Goal: Task Accomplishment & Management: Use online tool/utility

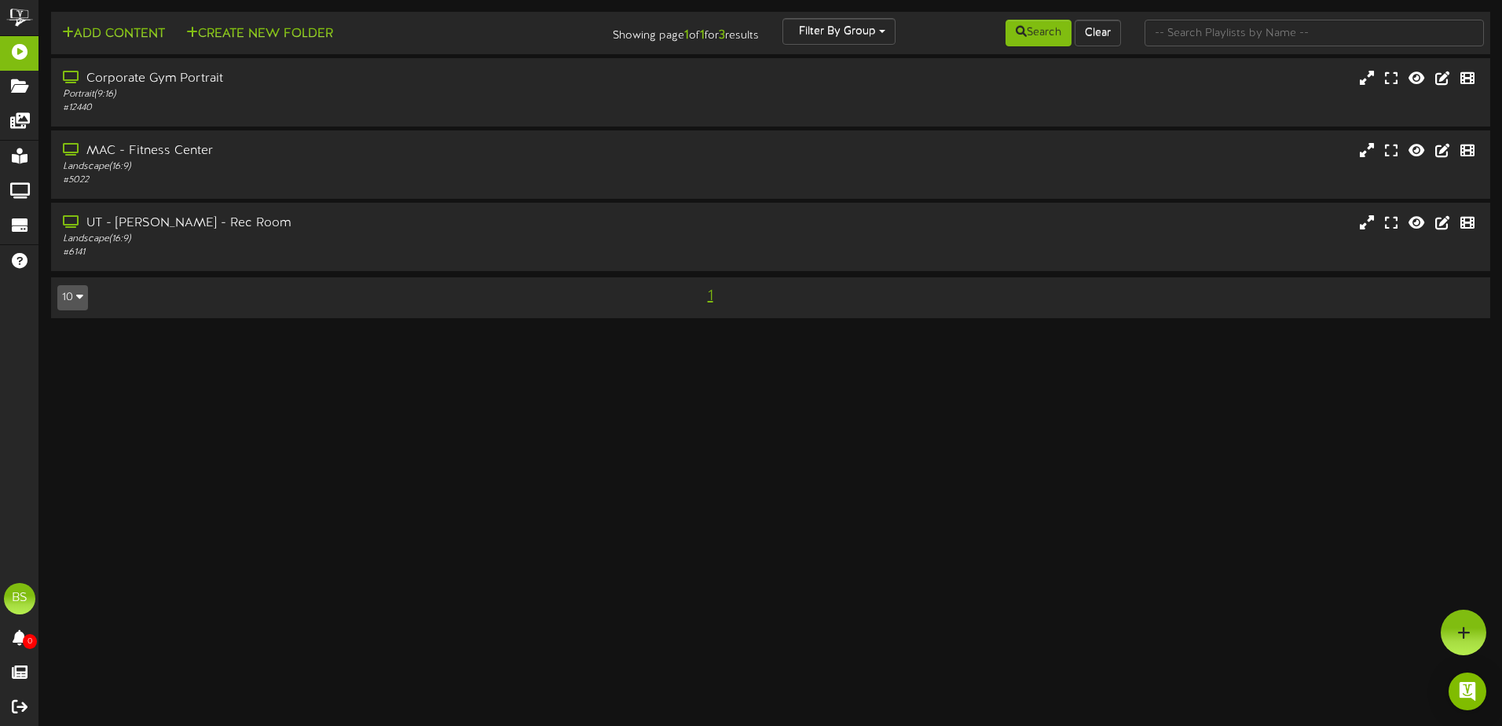
drag, startPoint x: 291, startPoint y: 169, endPoint x: 840, endPoint y: 290, distance: 562.4
click at [291, 168] on div "Landscape ( 16:9 )" at bounding box center [351, 166] width 576 height 13
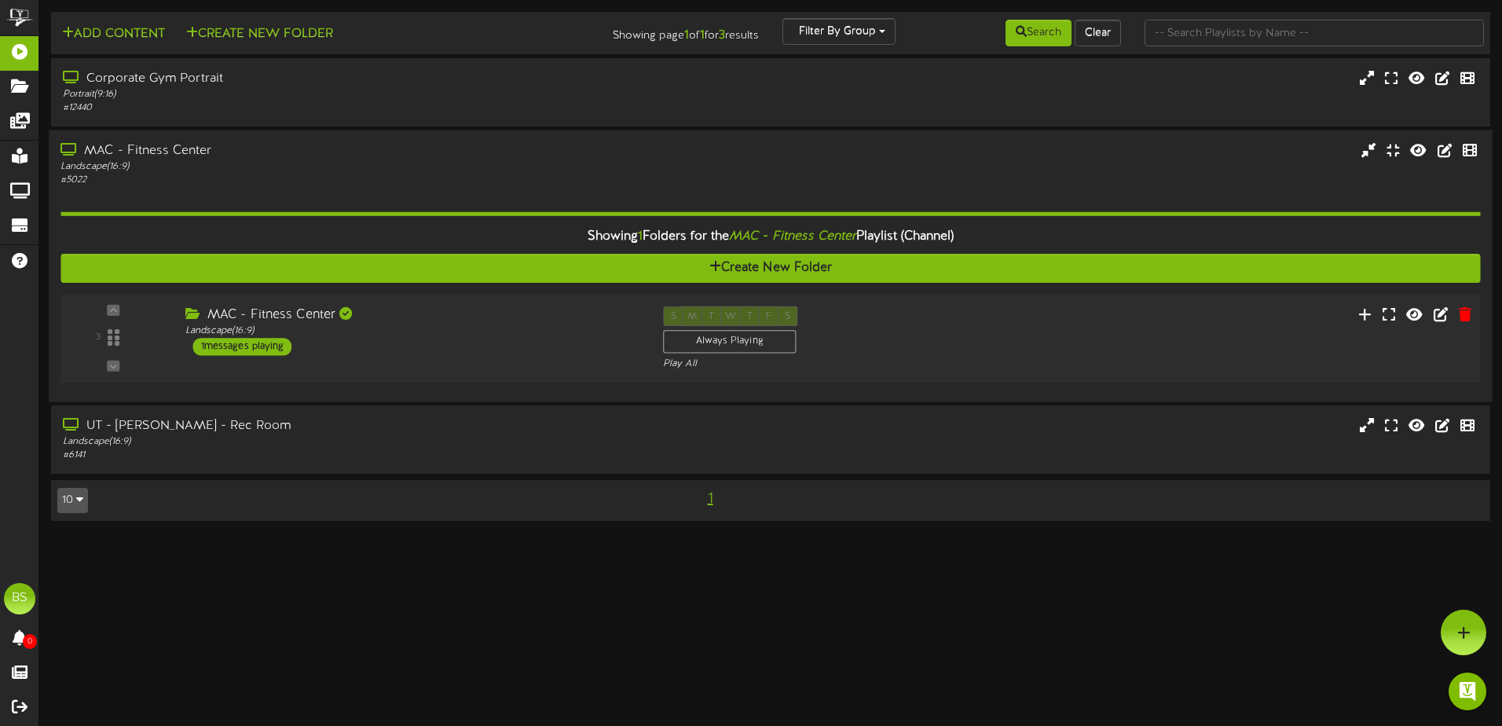
click at [1007, 344] on div "S M T W T F S Always Playing Play All" at bounding box center [830, 338] width 358 height 64
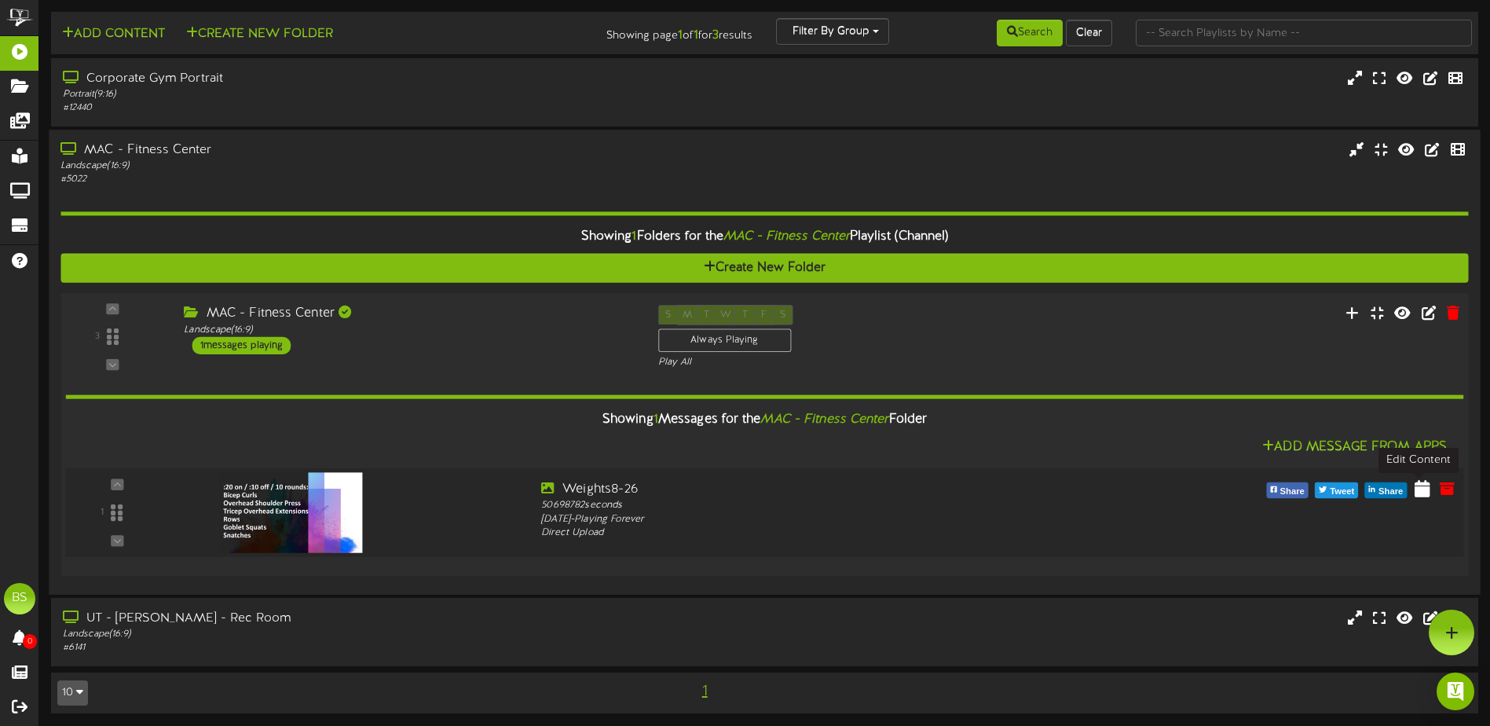
click at [1417, 485] on icon at bounding box center [1423, 487] width 16 height 17
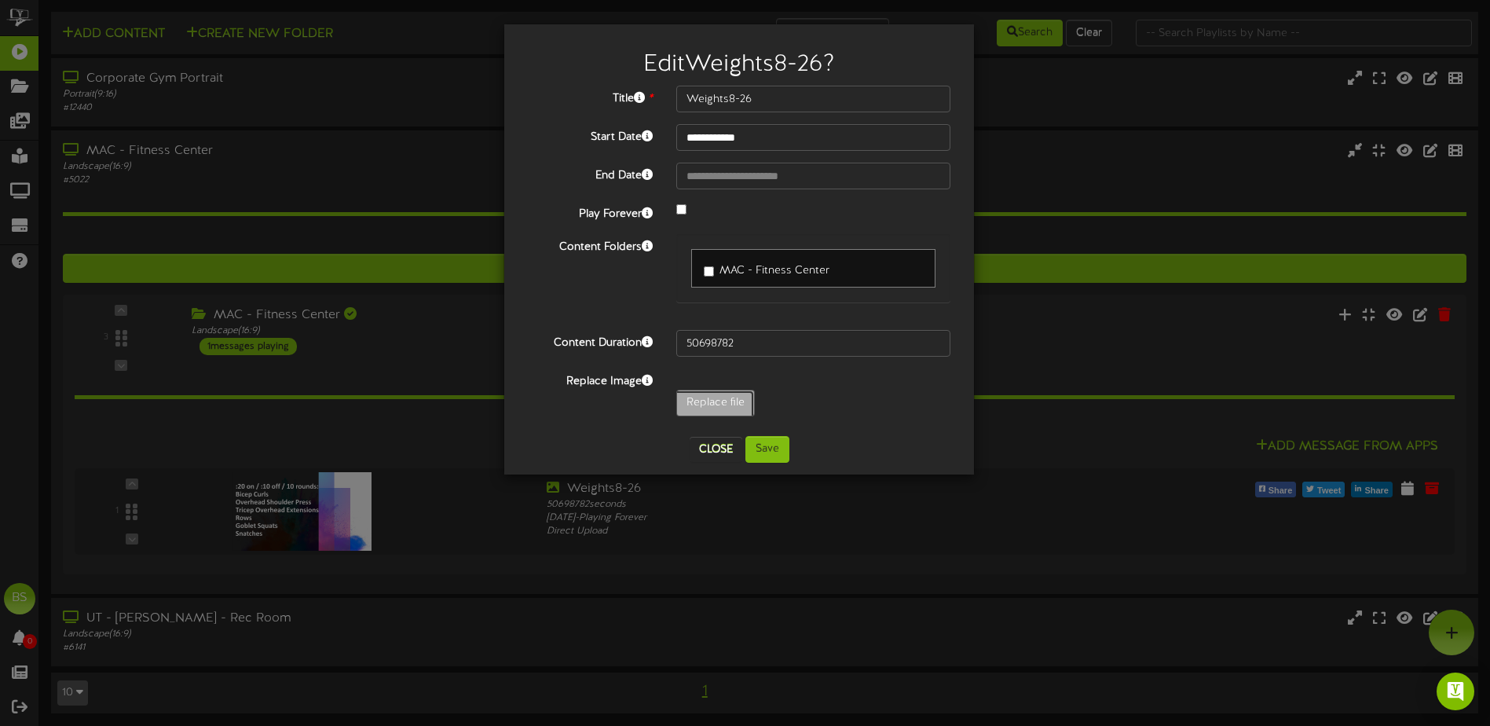
type input "**********"
type input "Crossfit9-4"
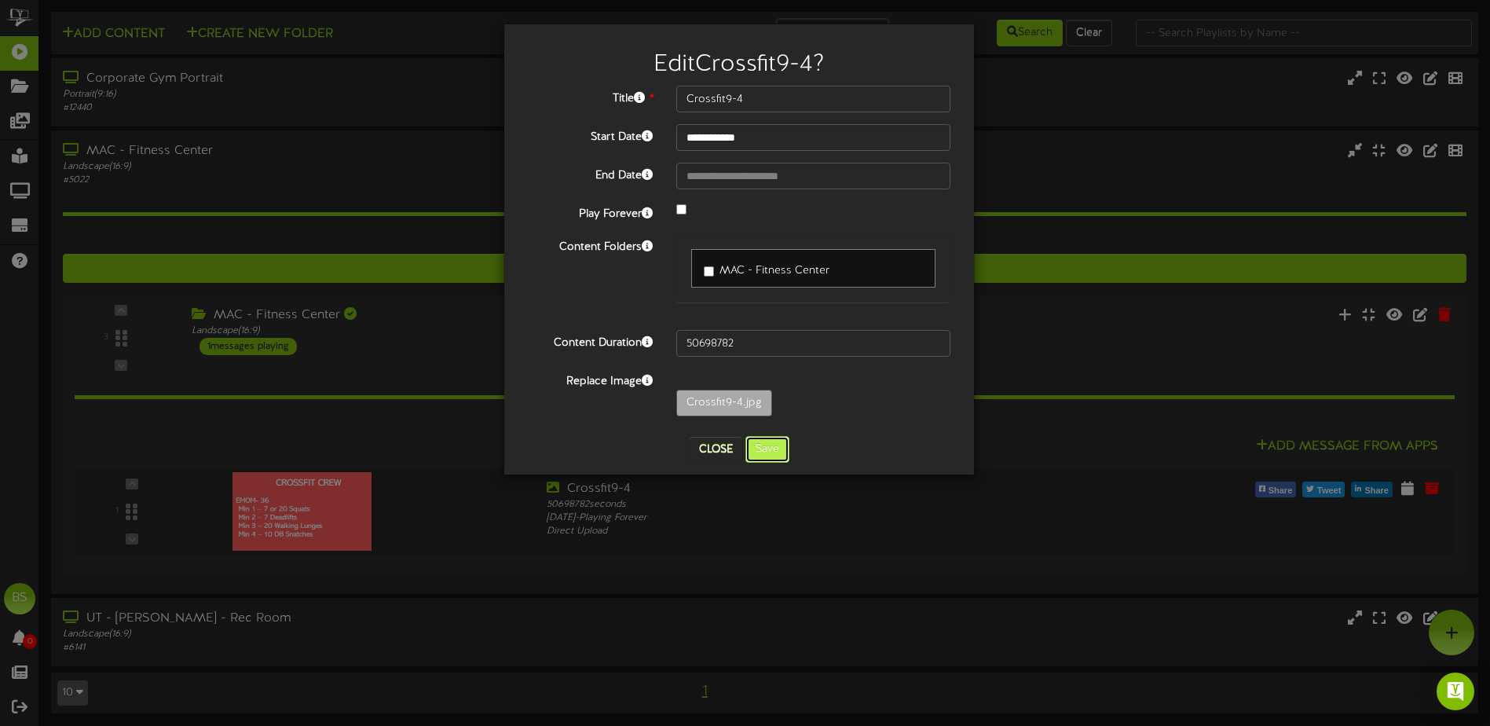
click at [770, 453] on button "Save" at bounding box center [768, 449] width 44 height 27
